Goal: Check status: Check status

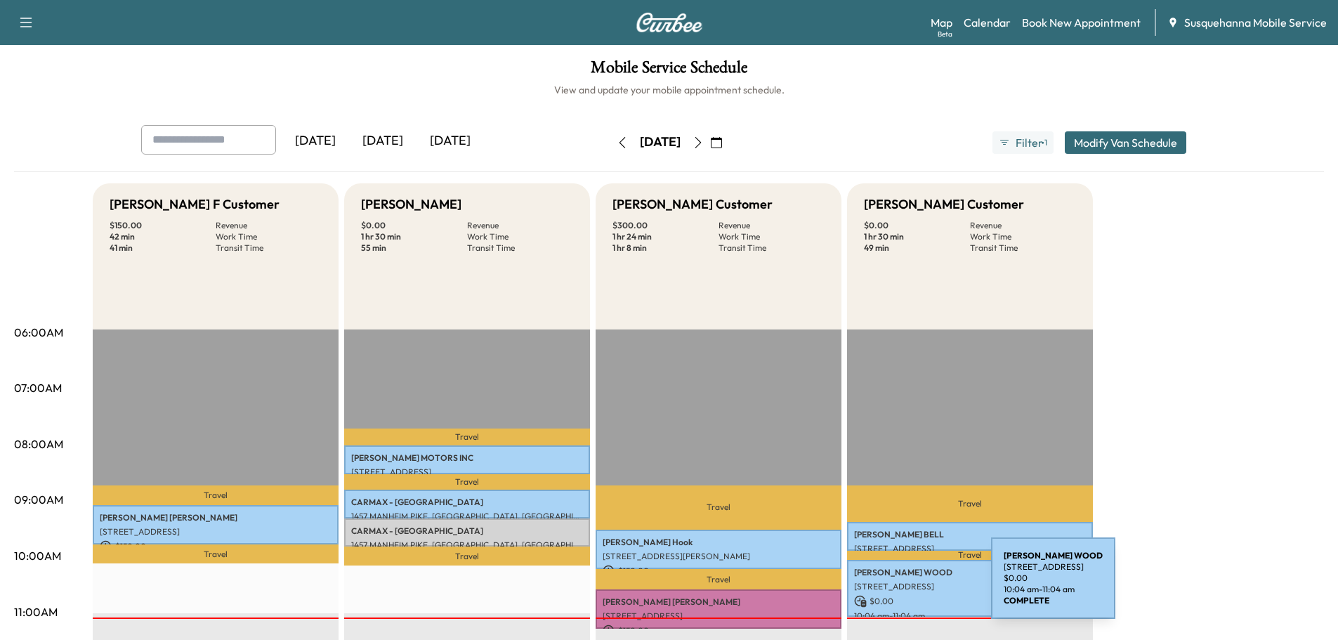
click at [886, 587] on p "[STREET_ADDRESS]" at bounding box center [970, 586] width 232 height 11
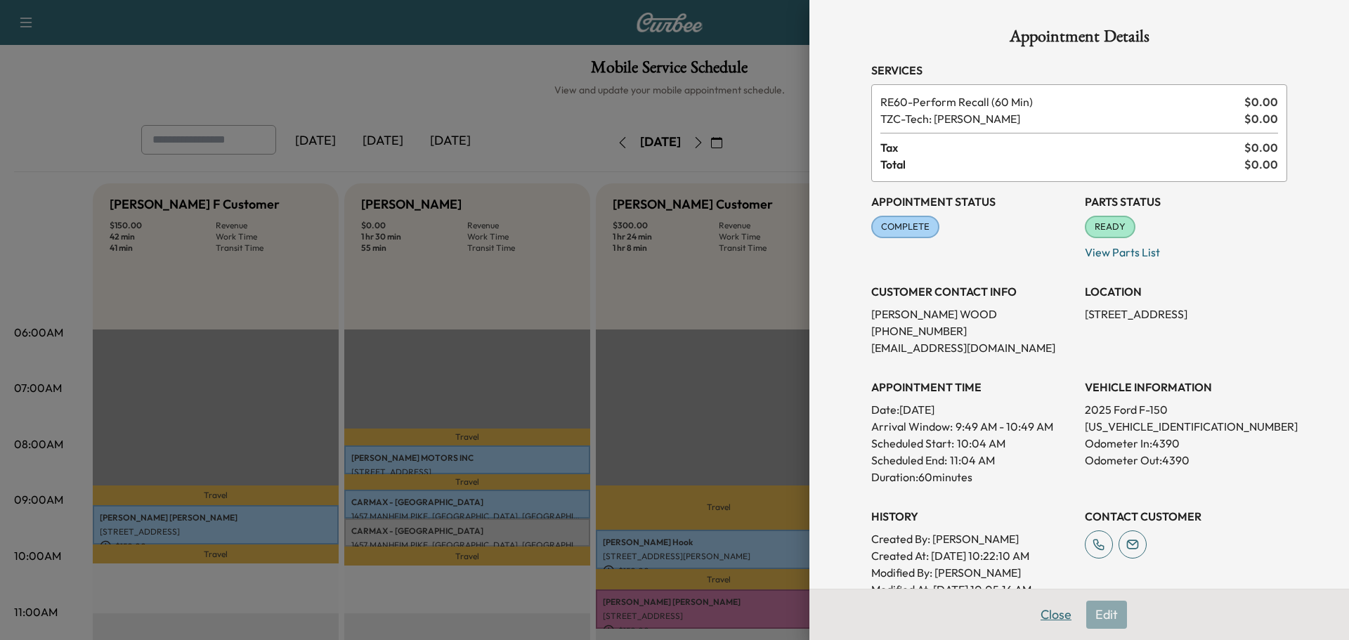
click at [1043, 618] on button "Close" at bounding box center [1055, 615] width 49 height 28
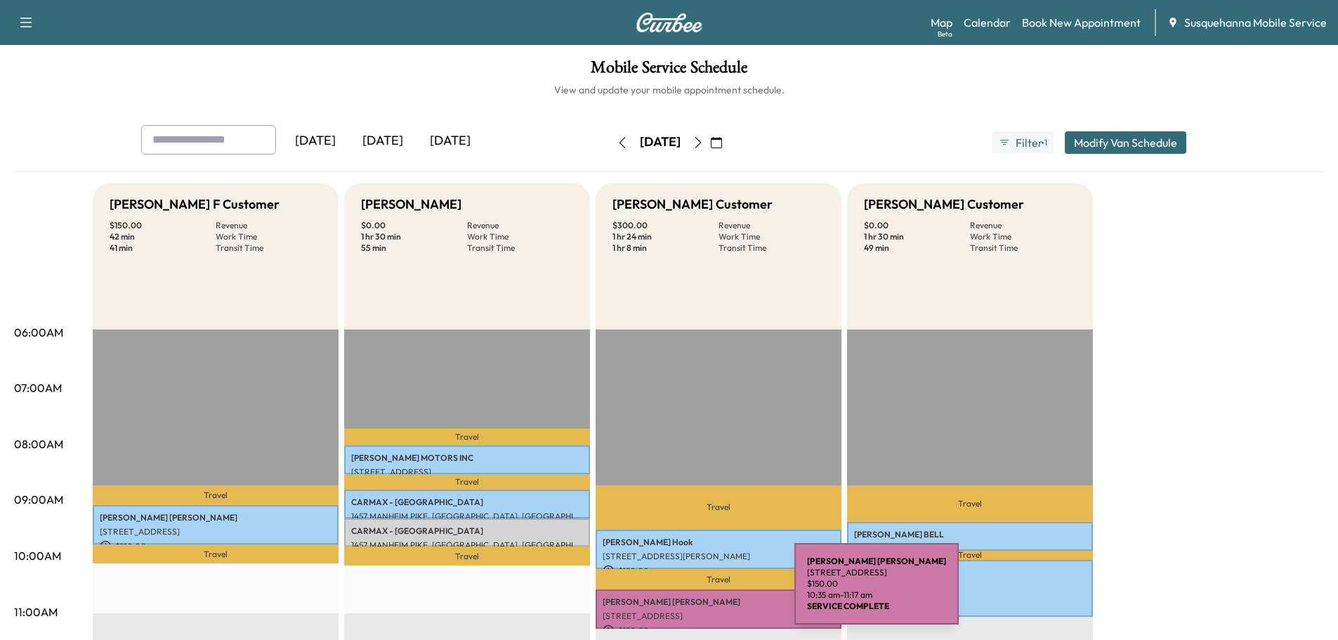
click at [689, 599] on p "[PERSON_NAME]" at bounding box center [719, 602] width 232 height 11
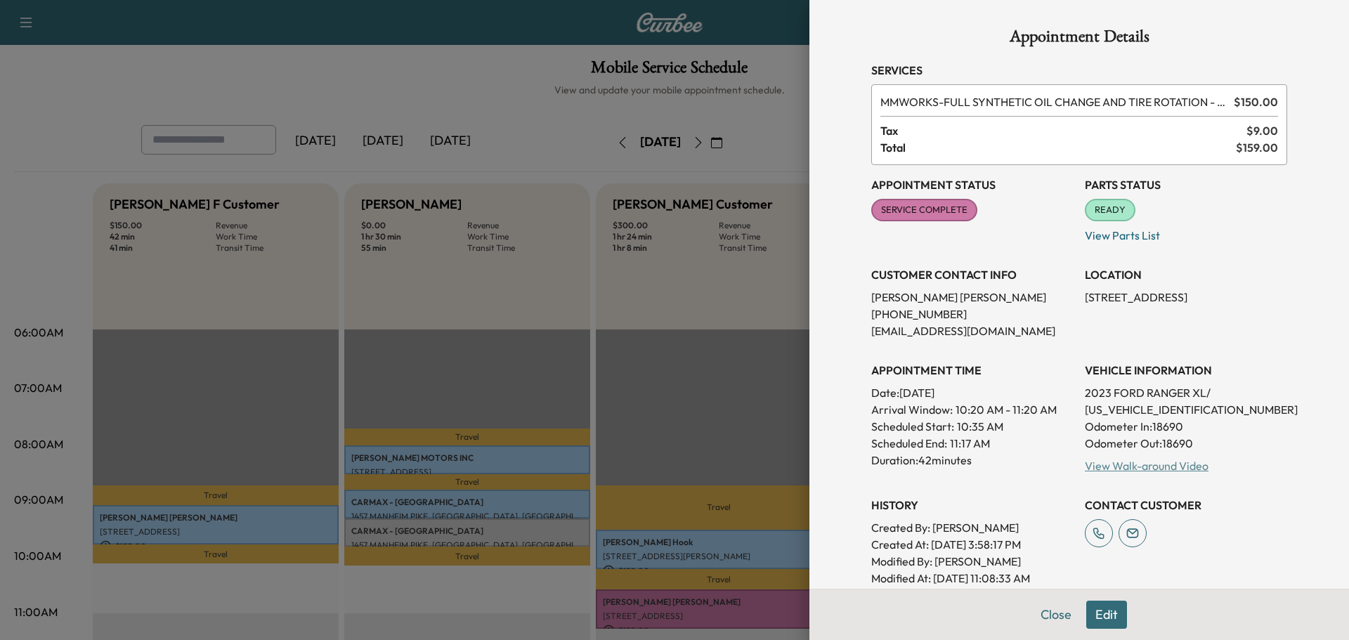
click at [1100, 470] on link "View Walk-around Video" at bounding box center [1147, 466] width 124 height 14
click at [1038, 620] on button "Close" at bounding box center [1055, 615] width 49 height 28
